Goal: Check status: Check status

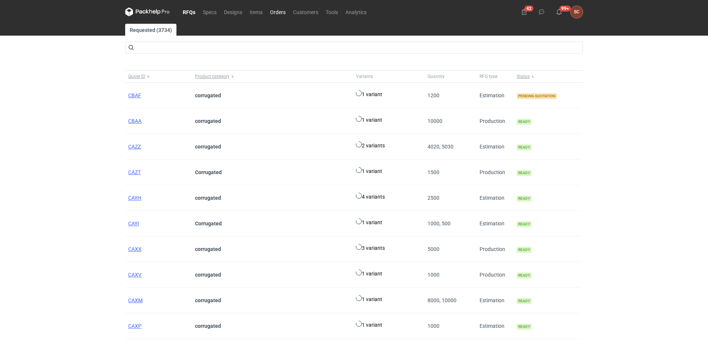
click at [280, 12] on link "Orders" at bounding box center [277, 11] width 23 height 9
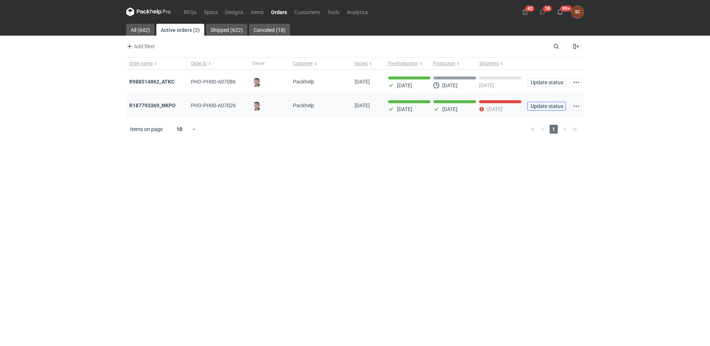
click at [542, 106] on span "Update status" at bounding box center [547, 106] width 32 height 5
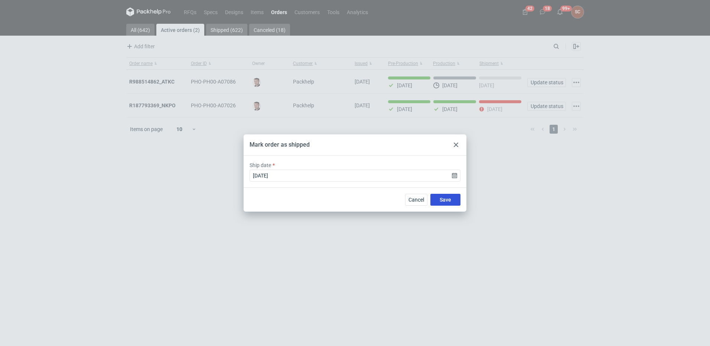
click at [434, 199] on button "Save" at bounding box center [446, 200] width 30 height 12
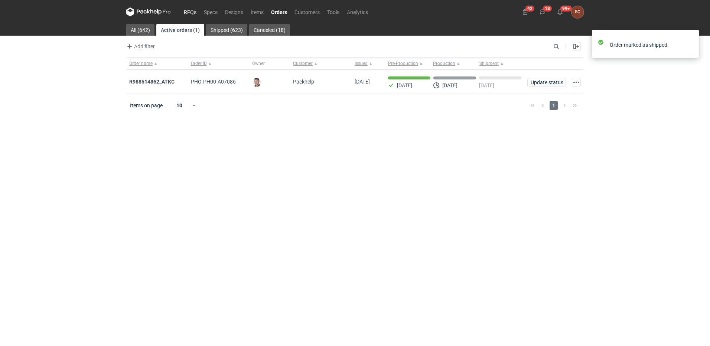
click at [189, 12] on link "RFQs" at bounding box center [190, 11] width 20 height 9
